Goal: Task Accomplishment & Management: Manage account settings

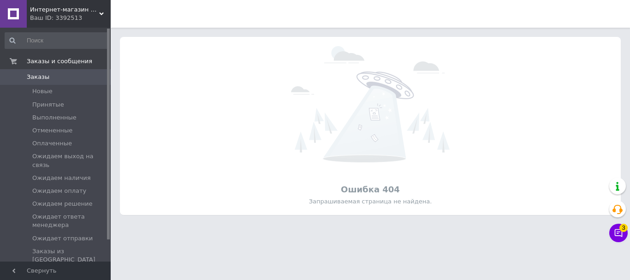
click at [98, 9] on span "Интернет-магазин "BaFY"" at bounding box center [64, 10] width 69 height 8
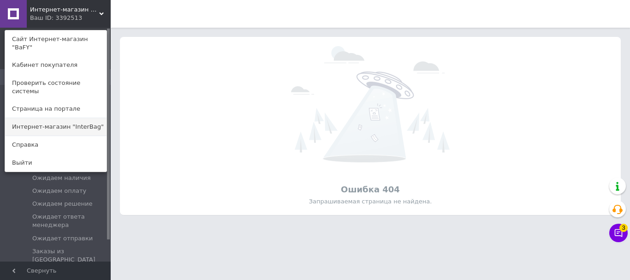
click at [86, 118] on link "Интернет-магазин "InterBag"" at bounding box center [55, 127] width 101 height 18
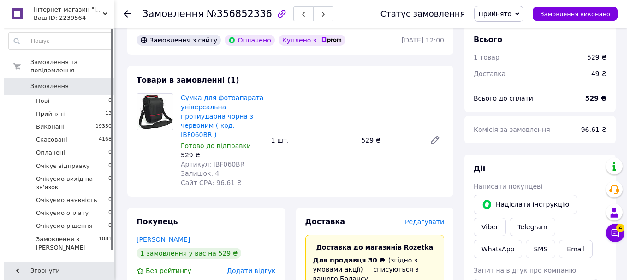
scroll to position [138, 0]
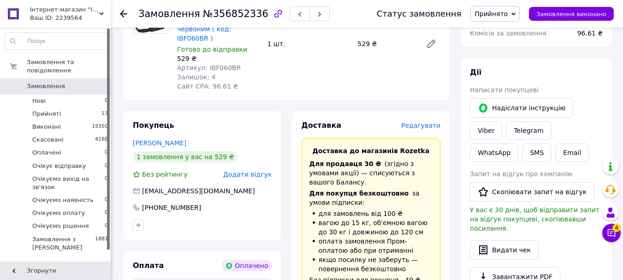
click at [431, 122] on span "Редагувати" at bounding box center [420, 125] width 39 height 7
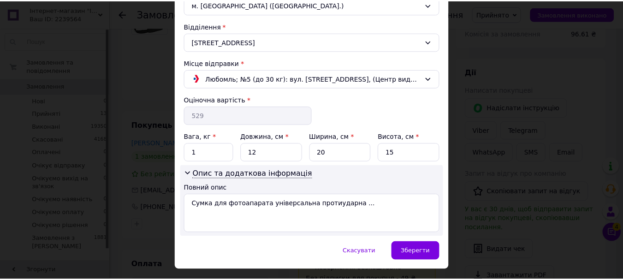
scroll to position [277, 0]
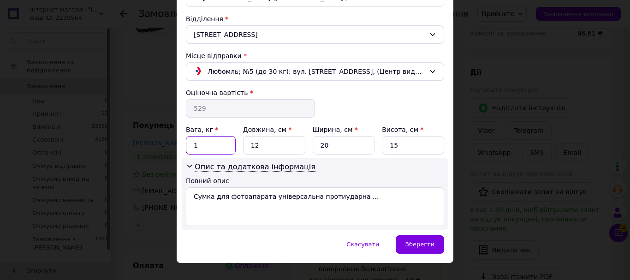
click at [207, 144] on input "1" at bounding box center [211, 145] width 50 height 18
type input "0.5"
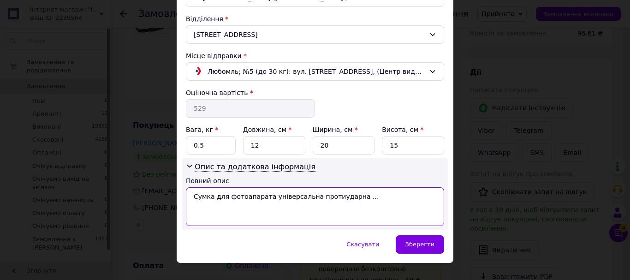
drag, startPoint x: 193, startPoint y: 198, endPoint x: 382, endPoint y: 207, distance: 189.2
click at [382, 207] on textarea "Сумка для фотоапарата універсальна протиударна ..." at bounding box center [315, 206] width 258 height 39
paste textarea "Interbag"
paste textarea "IBF060BR"
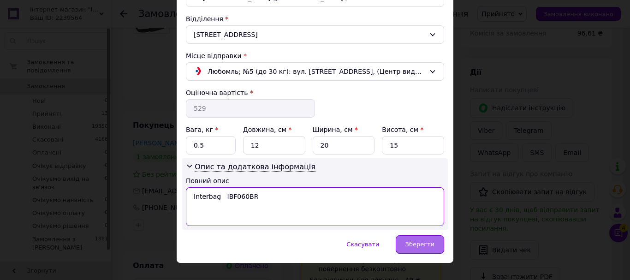
type textarea "Interbag IBF060BR"
click at [422, 245] on span "Зберегти" at bounding box center [419, 244] width 29 height 7
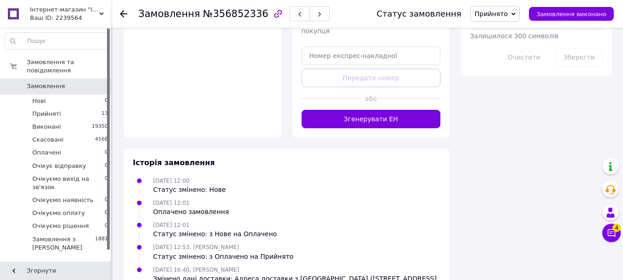
scroll to position [638, 0]
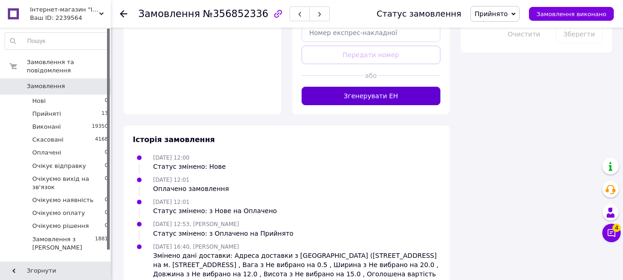
click at [402, 87] on button "Згенерувати ЕН" at bounding box center [371, 96] width 139 height 18
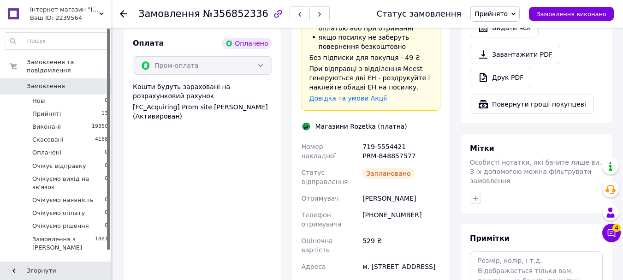
scroll to position [361, 0]
drag, startPoint x: 364, startPoint y: 127, endPoint x: 416, endPoint y: 135, distance: 53.2
click at [416, 138] on div "719-5554421 PRM-848857577" at bounding box center [402, 151] width 82 height 26
copy div "719-5554421 PRM-848857577"
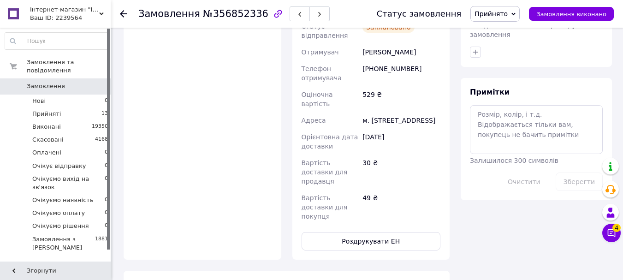
scroll to position [638, 0]
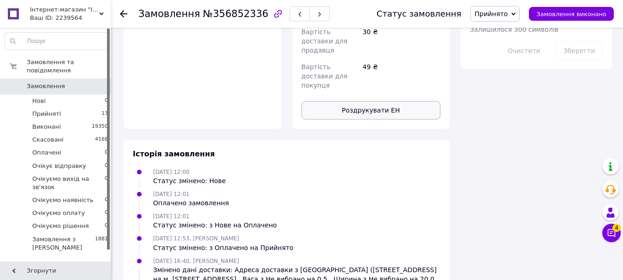
click at [371, 101] on button "Роздрукувати ЕН" at bounding box center [371, 110] width 139 height 18
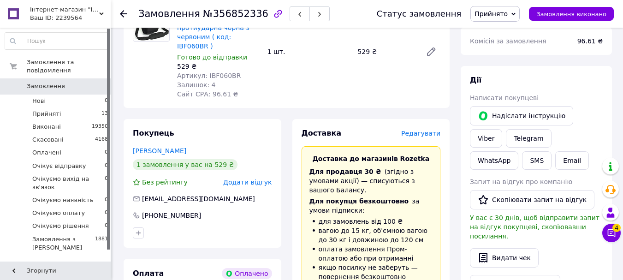
scroll to position [0, 0]
